Goal: Check status

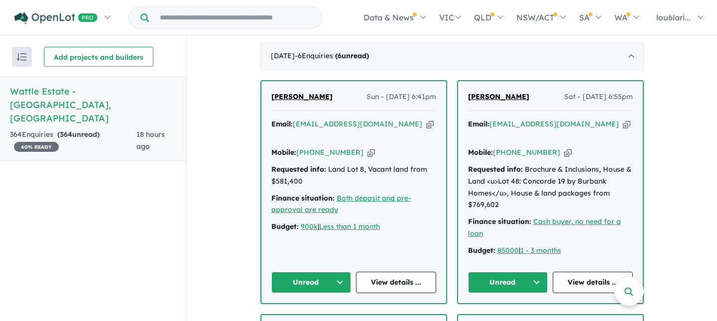
scroll to position [370, 0]
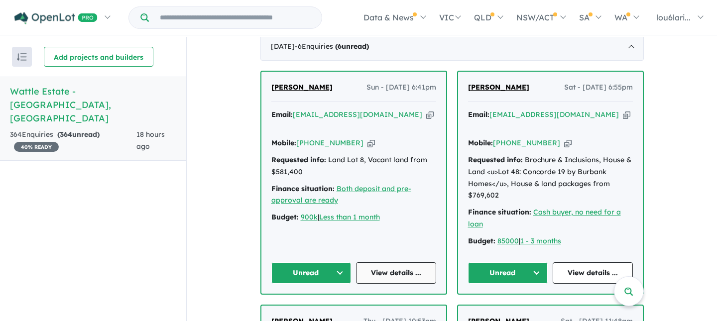
click at [394, 262] on link "View details ..." at bounding box center [396, 272] width 80 height 21
click at [583, 265] on link "View details ..." at bounding box center [593, 272] width 80 height 21
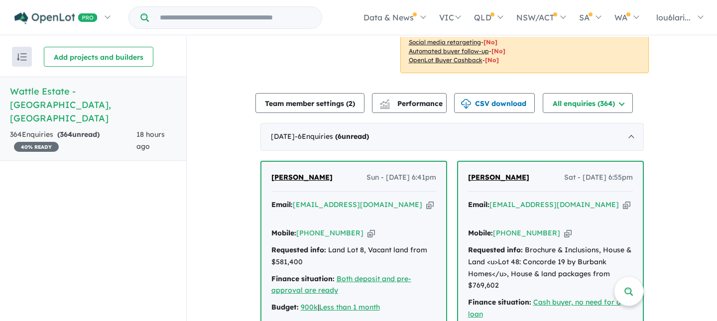
scroll to position [273, 0]
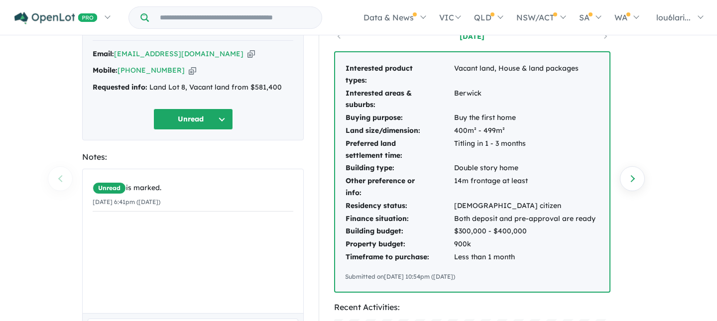
scroll to position [60, 0]
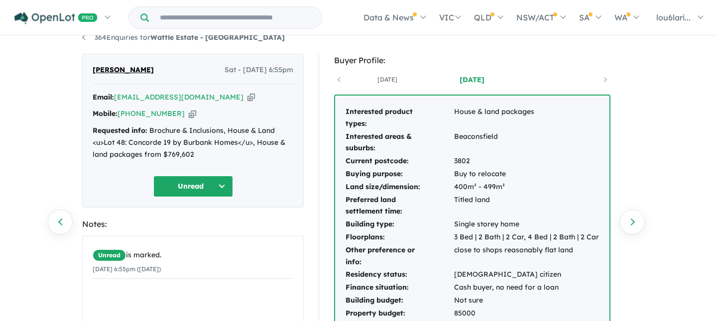
scroll to position [22, 0]
